Goal: Task Accomplishment & Management: Manage account settings

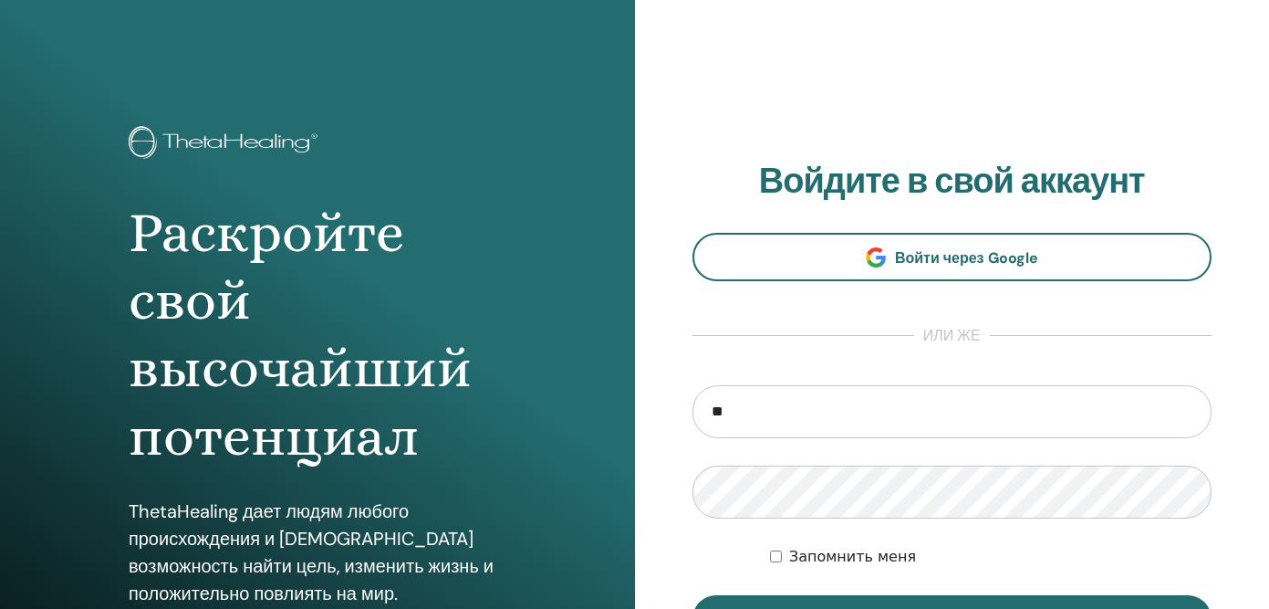
type input "**********"
click at [692, 595] on button "Вход" at bounding box center [952, 618] width 520 height 47
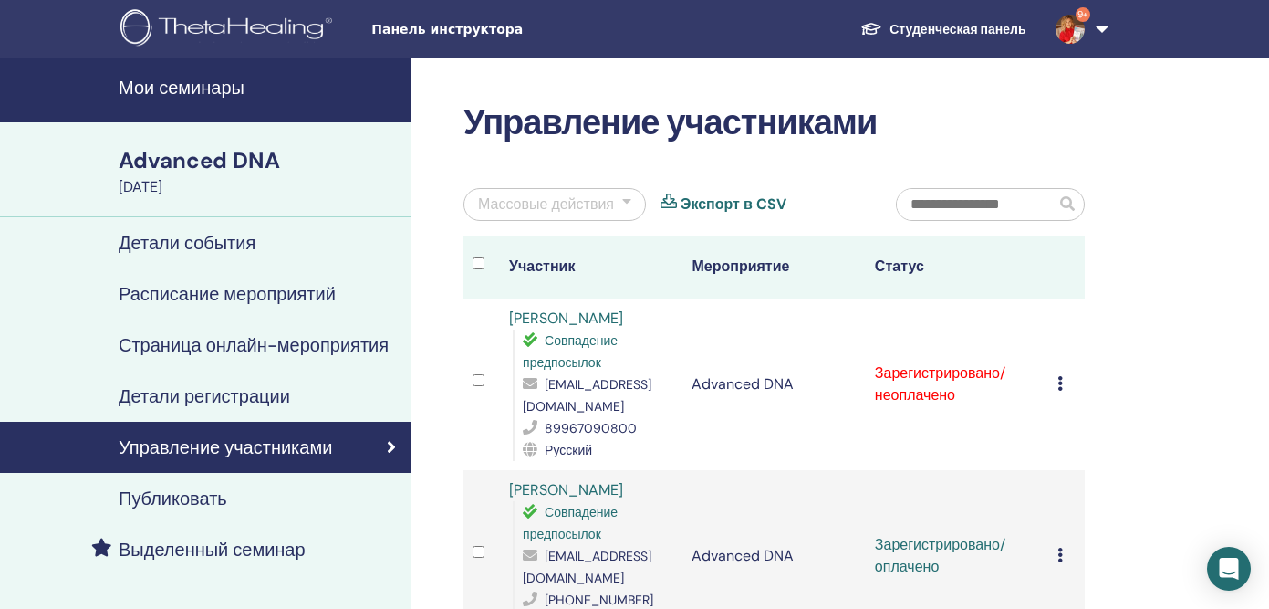
click at [1061, 382] on icon at bounding box center [1059, 383] width 5 height 15
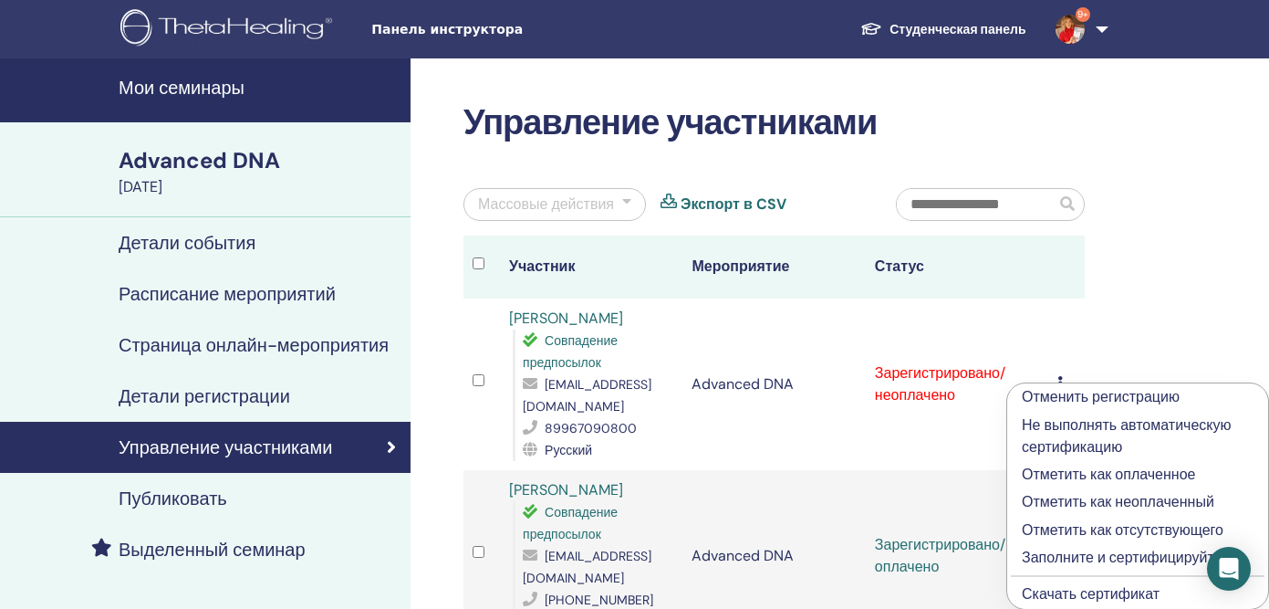
click at [1070, 478] on p "Отметить как оплаченное" at bounding box center [1138, 474] width 232 height 22
